Goal: Transaction & Acquisition: Purchase product/service

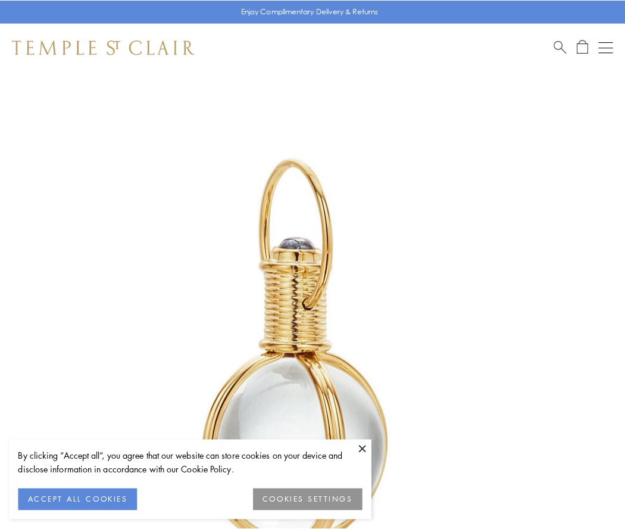
scroll to position [311, 0]
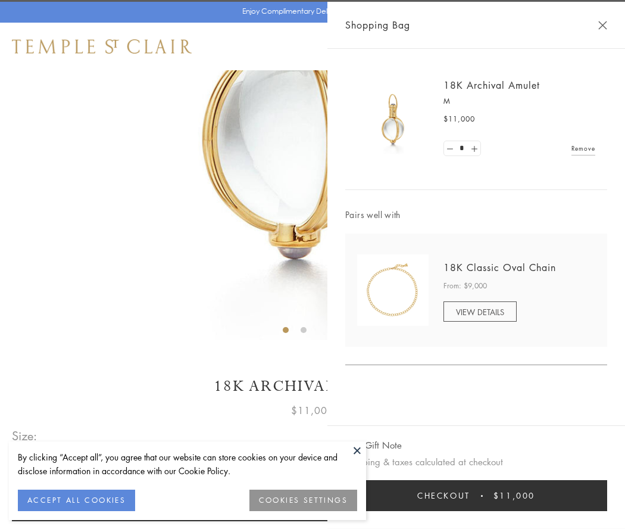
click at [477, 496] on button "Checkout $11,000" at bounding box center [476, 495] width 262 height 31
